Goal: Information Seeking & Learning: Check status

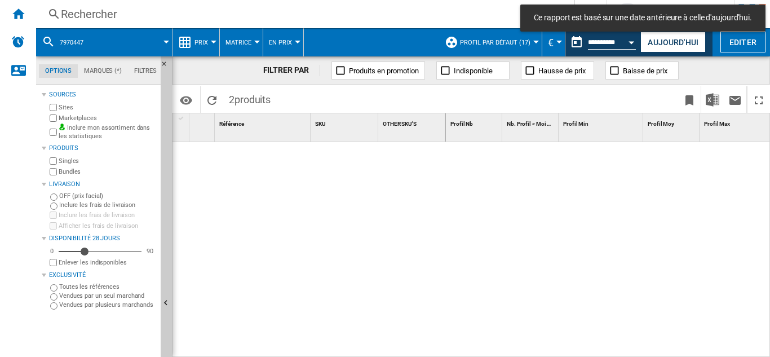
click at [86, 13] on div "Rechercher" at bounding box center [303, 14] width 484 height 16
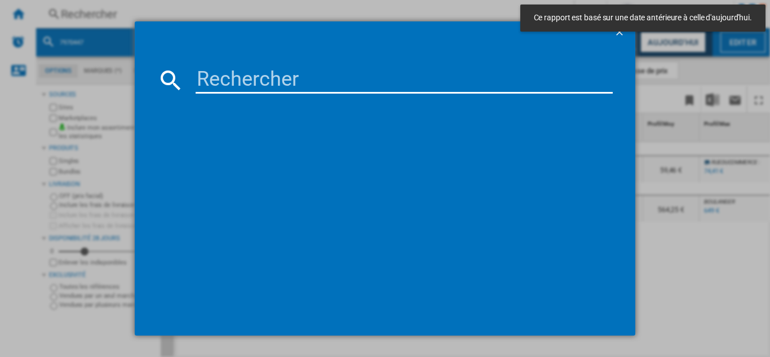
click at [232, 87] on input at bounding box center [404, 80] width 417 height 27
paste input "7914369"
type input "7914369"
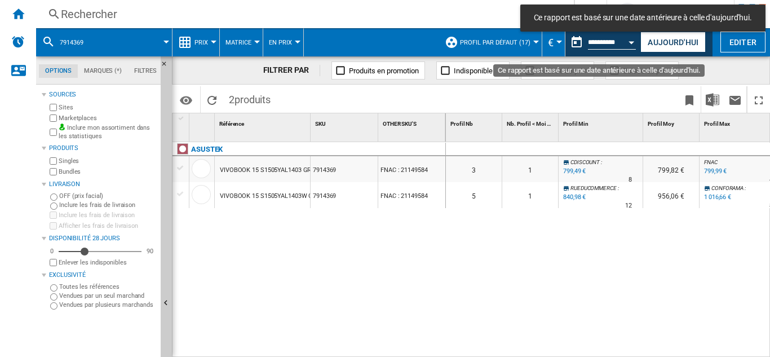
click at [630, 41] on div "Open calendar" at bounding box center [632, 42] width 6 height 3
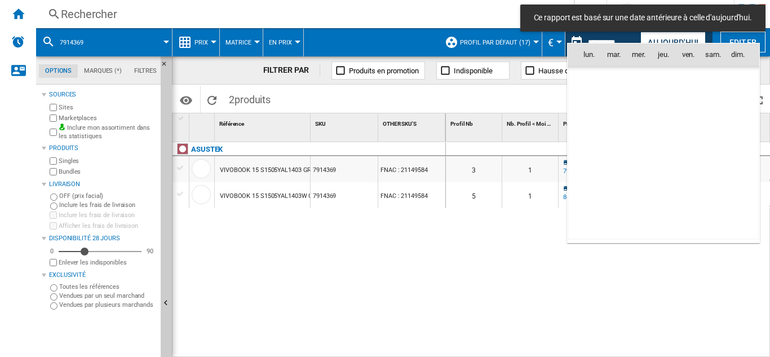
scroll to position [5379, 0]
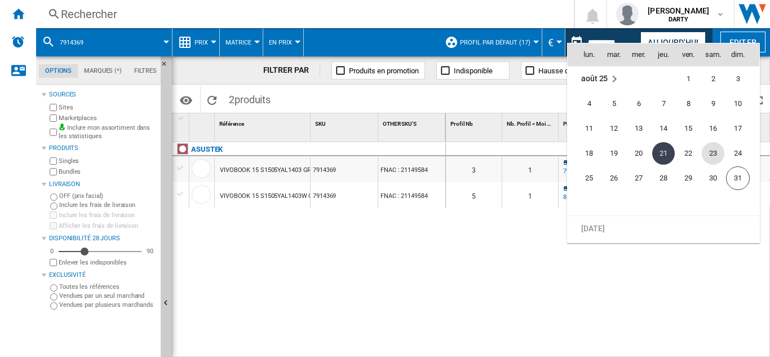
click at [708, 153] on span "23" at bounding box center [713, 153] width 23 height 23
type input "**********"
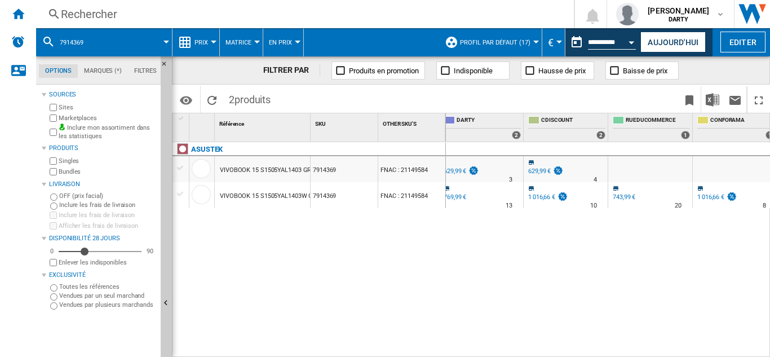
scroll to position [0, 739]
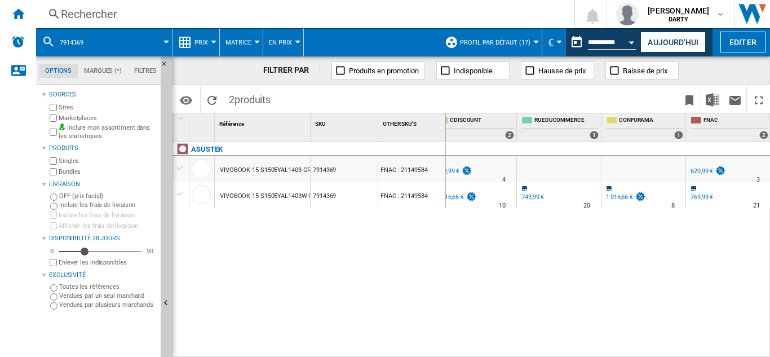
click at [103, 16] on div "Rechercher" at bounding box center [303, 14] width 484 height 16
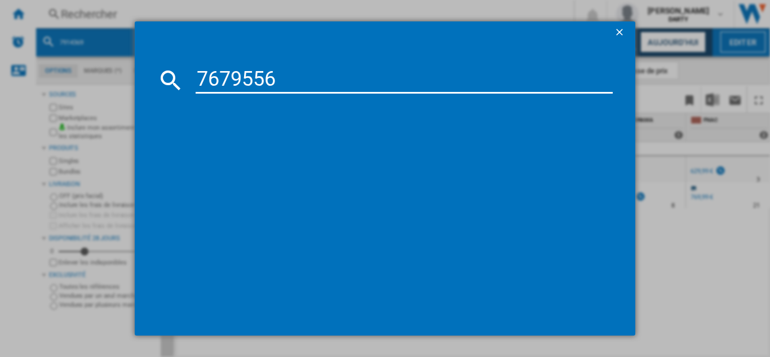
type input "7679556"
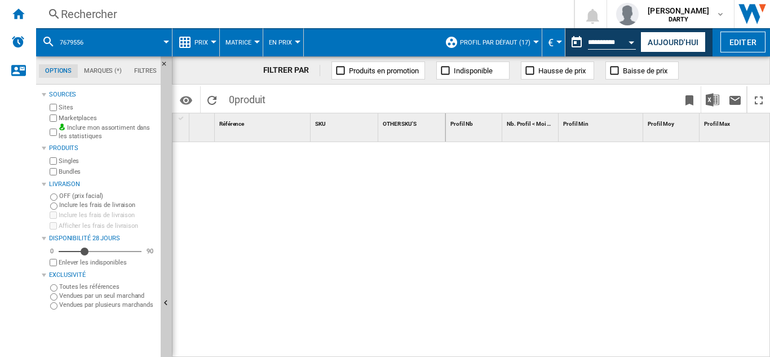
click at [98, 10] on div "Rechercher" at bounding box center [303, 14] width 484 height 16
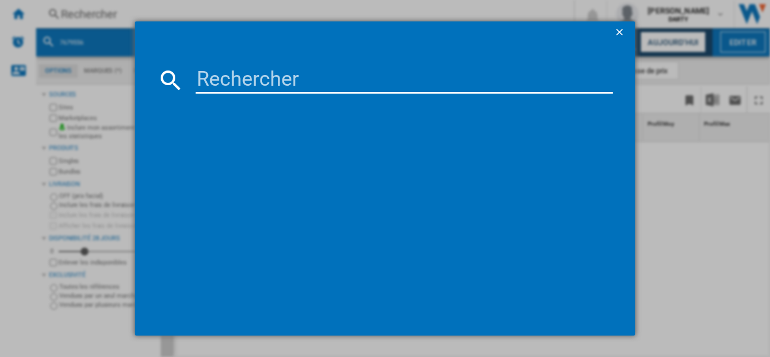
type input "7599242"
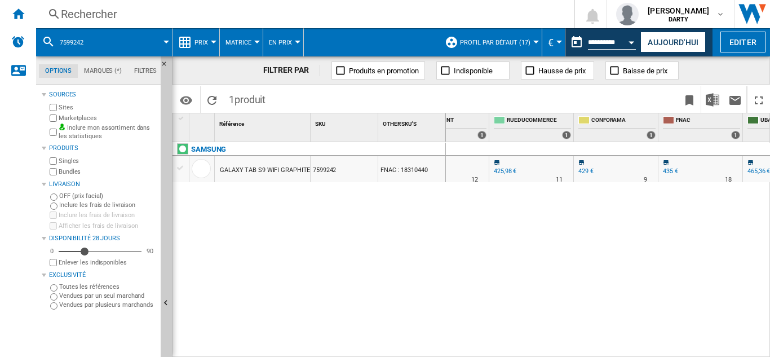
scroll to position [0, 826]
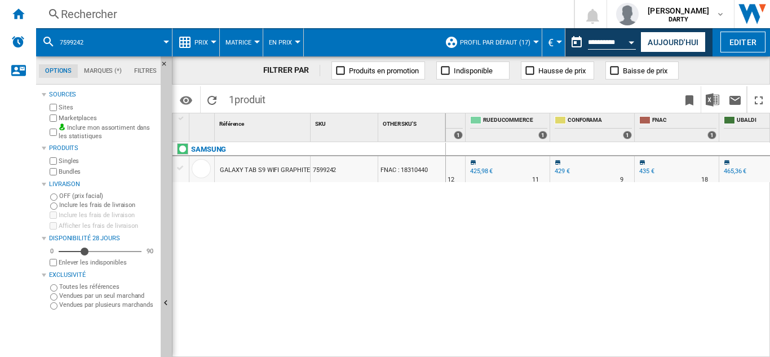
click at [111, 17] on div "Rechercher" at bounding box center [303, 14] width 484 height 16
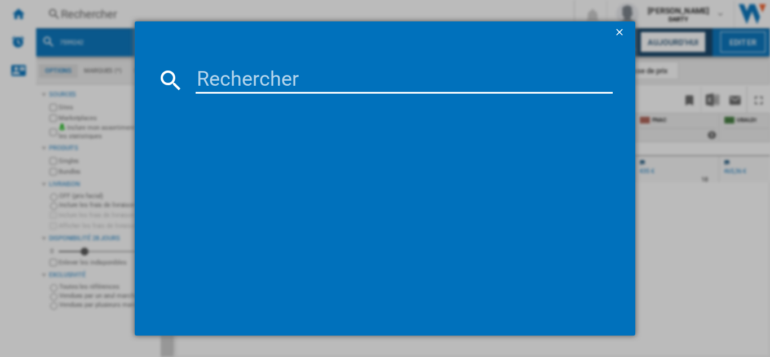
type input "7948778"
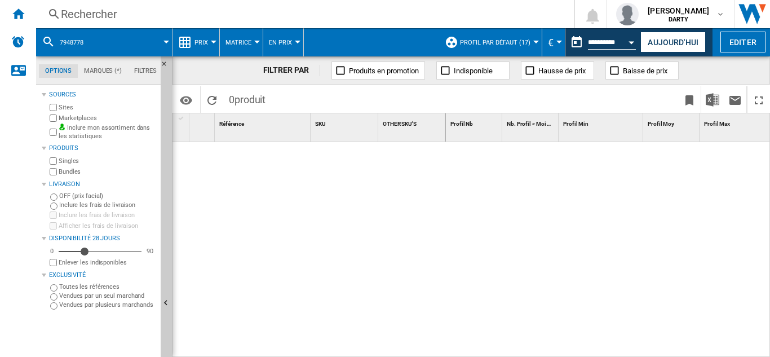
click at [84, 17] on div "Rechercher" at bounding box center [303, 14] width 484 height 16
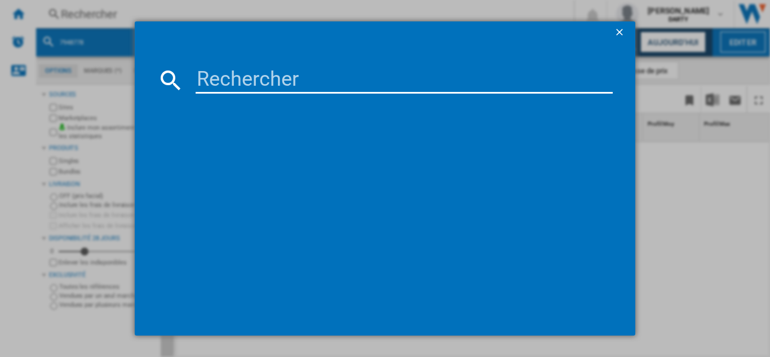
click at [244, 86] on input at bounding box center [404, 80] width 417 height 27
paste input "4085566"
type input "4085566"
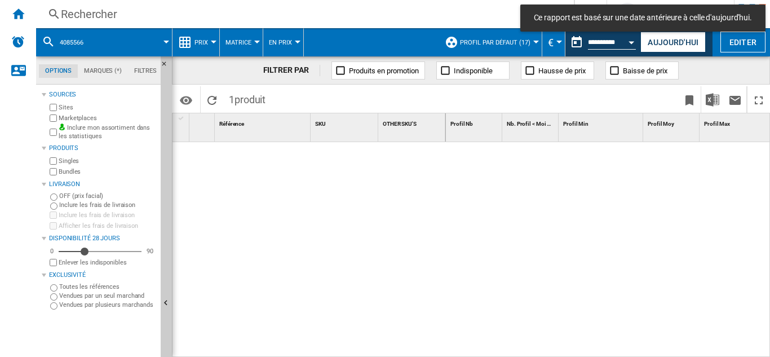
click at [628, 42] on button "Open calendar" at bounding box center [632, 40] width 20 height 20
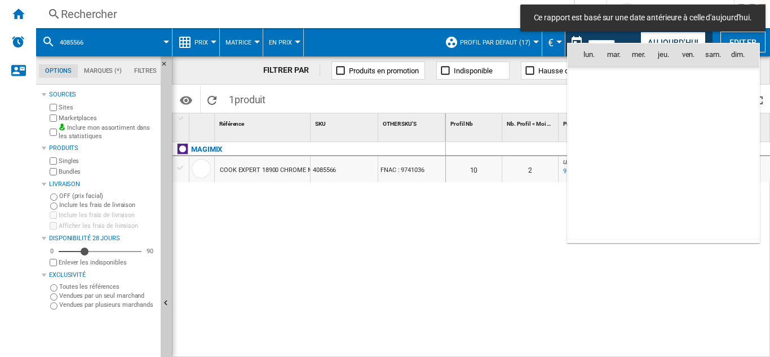
scroll to position [5379, 0]
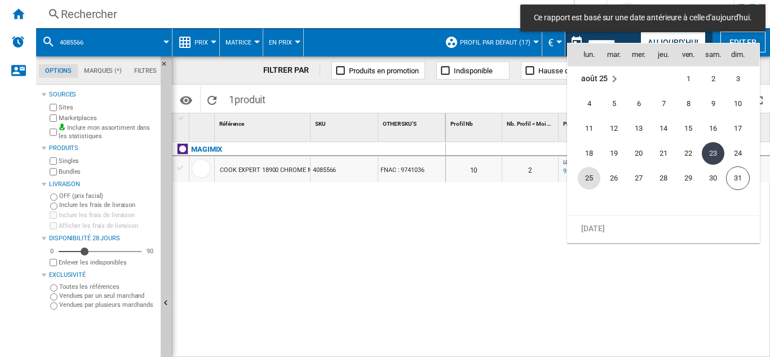
click at [592, 176] on span "25" at bounding box center [589, 178] width 23 height 23
type input "**********"
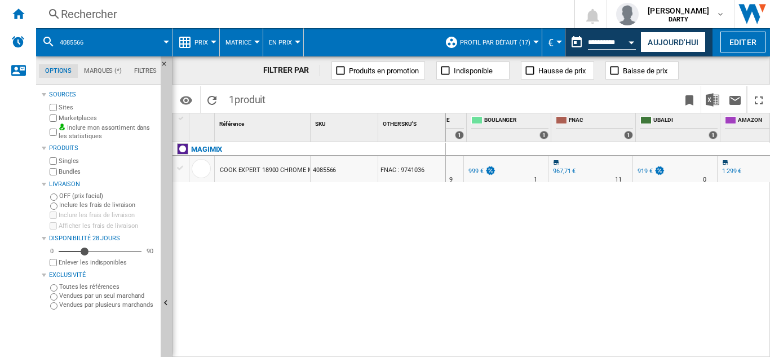
scroll to position [0, 912]
click at [95, 6] on div "Rechercher" at bounding box center [303, 14] width 484 height 16
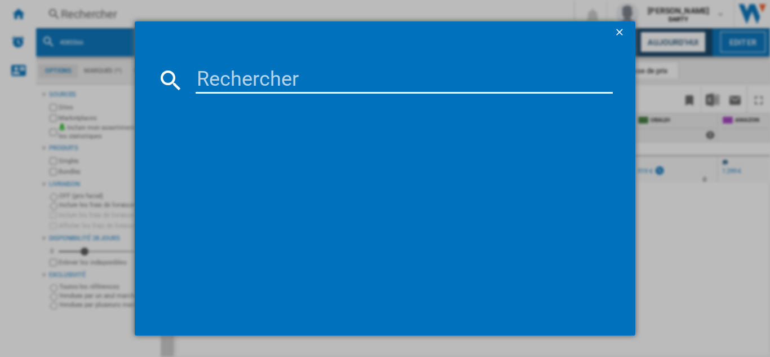
click at [614, 32] on ng-md-icon "getI18NText('BUTTONS.CLOSE_DIALOG')" at bounding box center [621, 33] width 14 height 14
